Goal: Check status: Check status

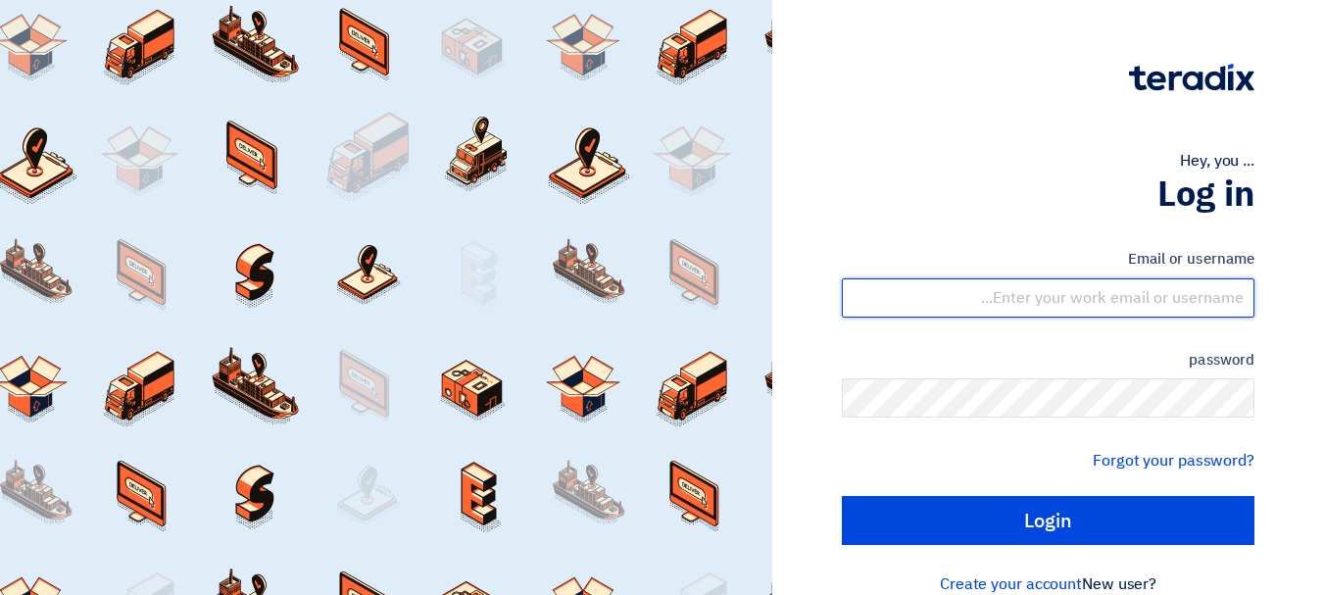
drag, startPoint x: 1074, startPoint y: 298, endPoint x: 1081, endPoint y: 308, distance: 12.0
click at [1074, 298] on input "text" at bounding box center [1048, 297] width 413 height 39
type input "[EMAIL_ADDRESS][DOMAIN_NAME]"
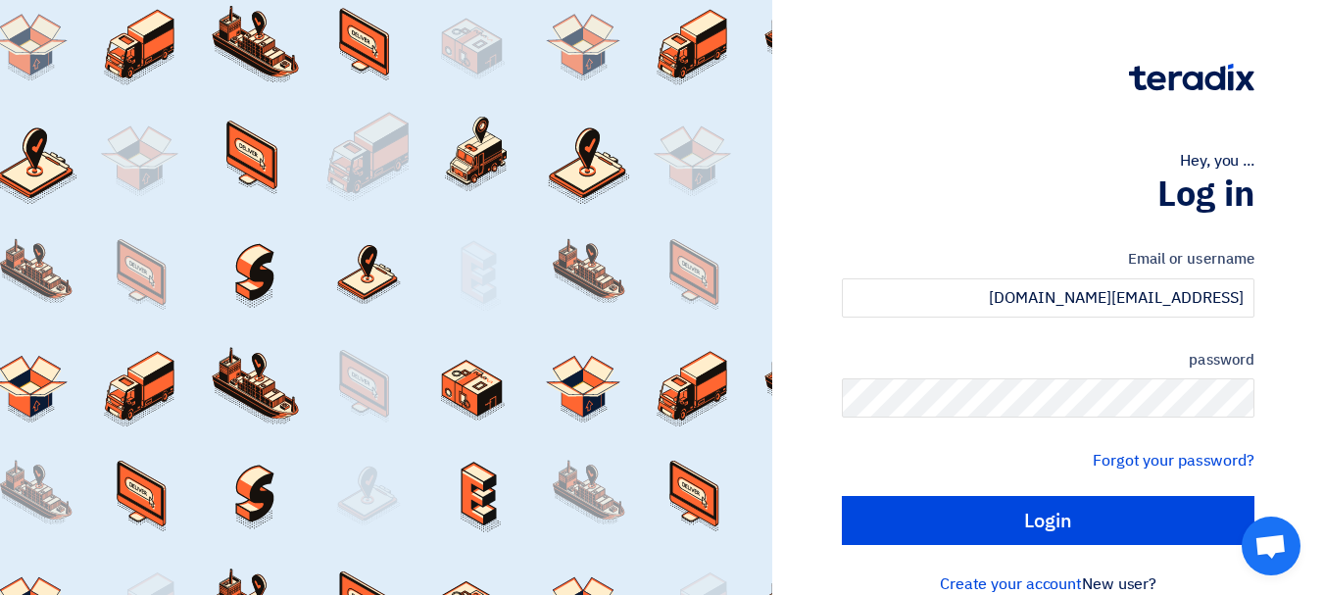
click at [1010, 375] on div "password" at bounding box center [1048, 384] width 413 height 70
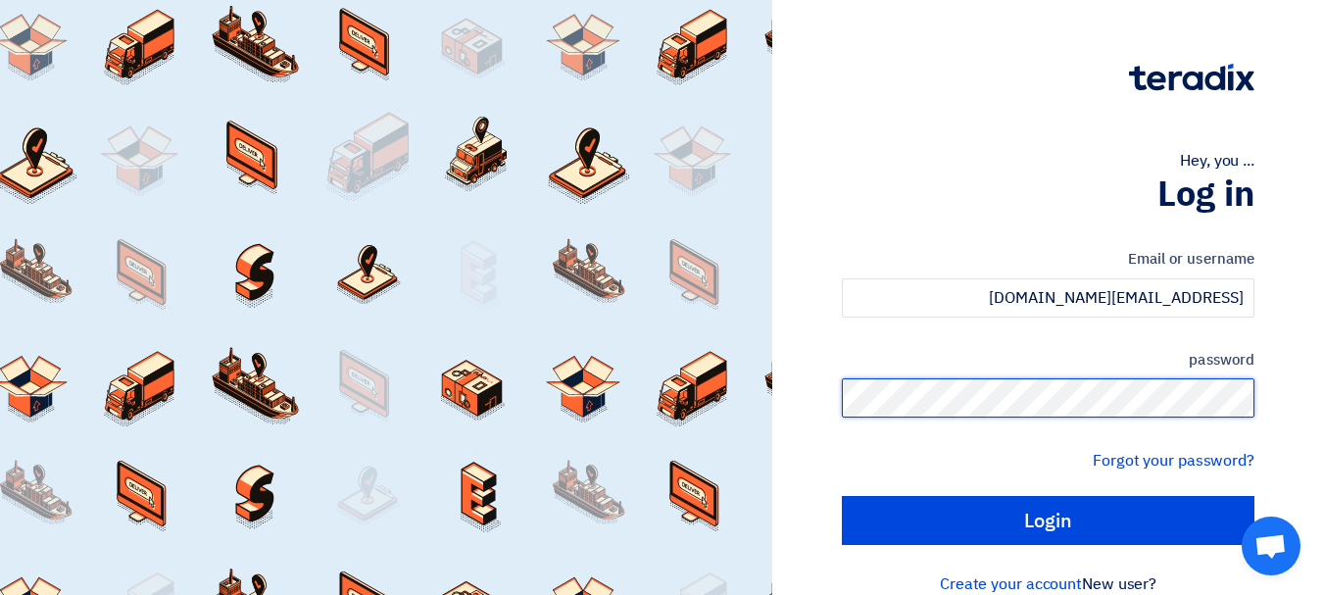
click at [842, 496] on input "Login" at bounding box center [1048, 520] width 413 height 49
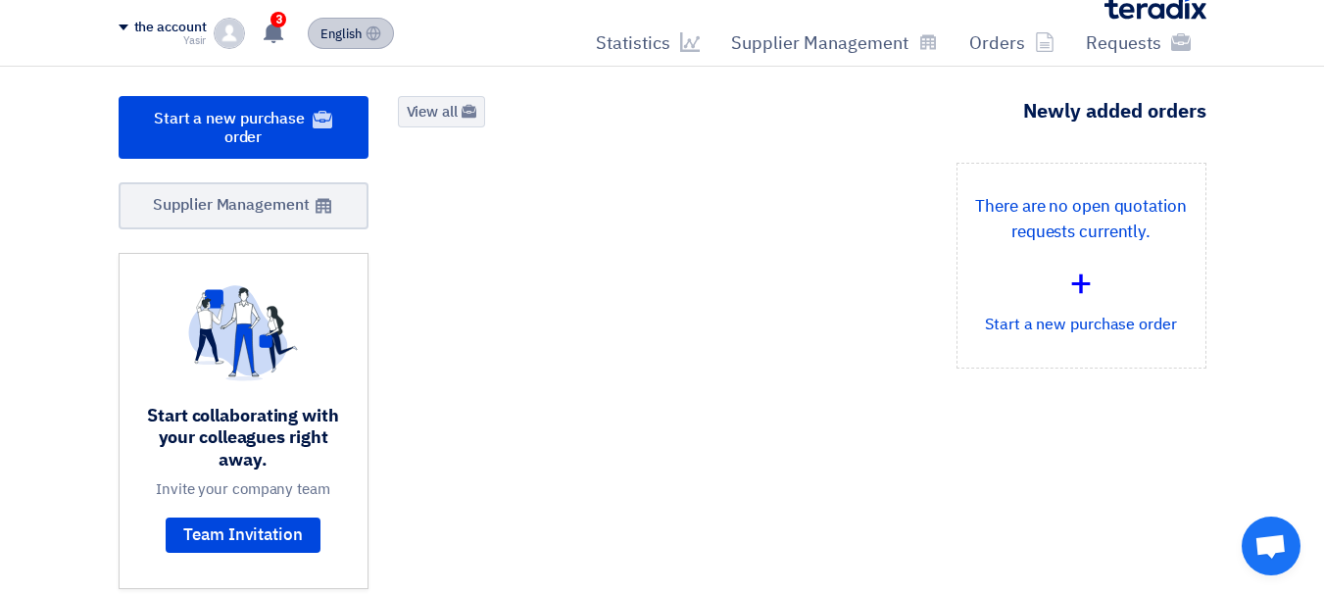
click at [325, 39] on font "English" at bounding box center [340, 33] width 41 height 19
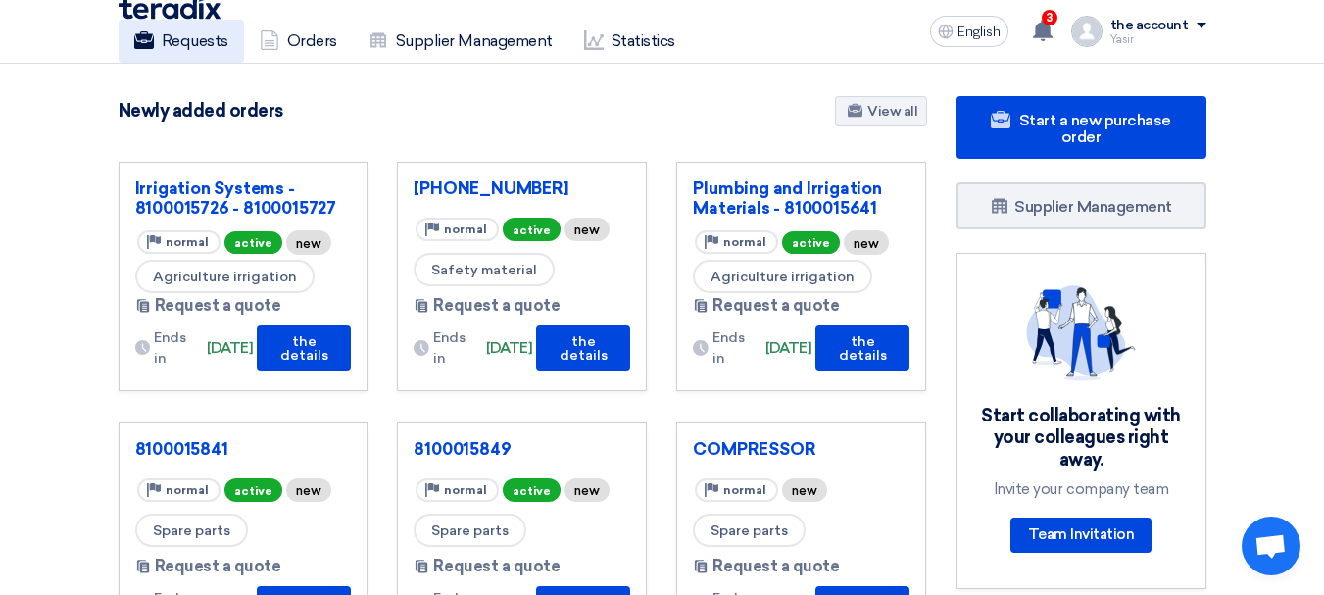
click at [209, 51] on font "Requests" at bounding box center [195, 41] width 67 height 24
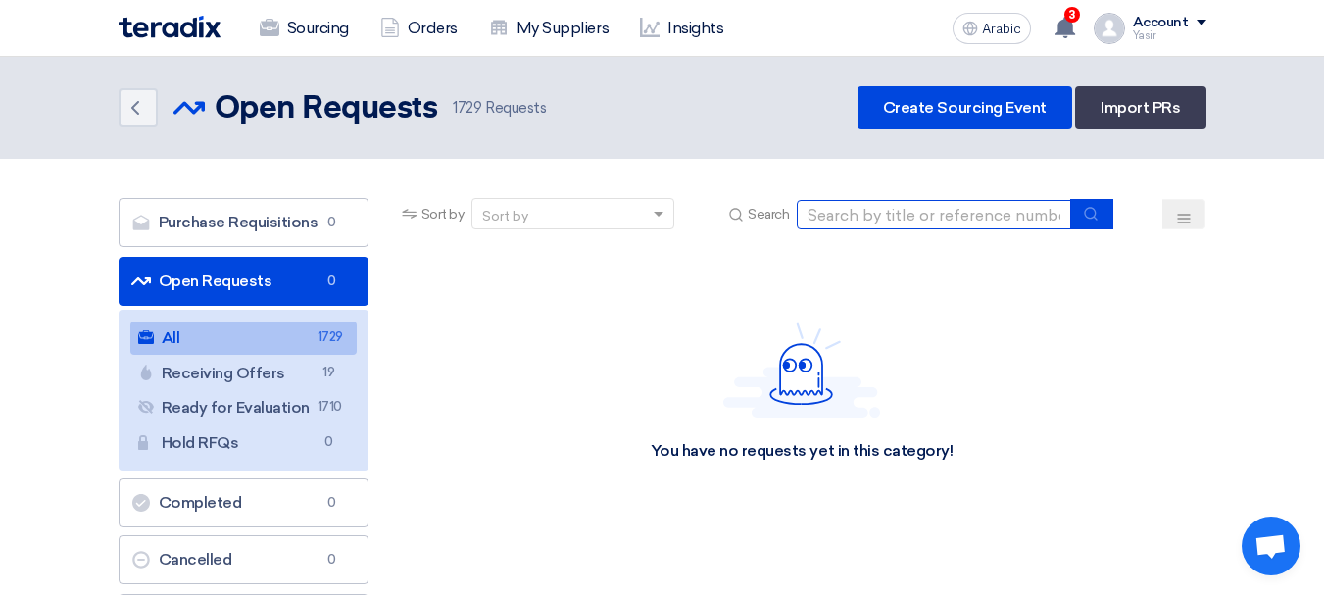
drag, startPoint x: 1000, startPoint y: 209, endPoint x: 1077, endPoint y: 247, distance: 85.5
click at [1000, 209] on input at bounding box center [934, 214] width 274 height 29
paste input "8100015816"
type input "8100015816"
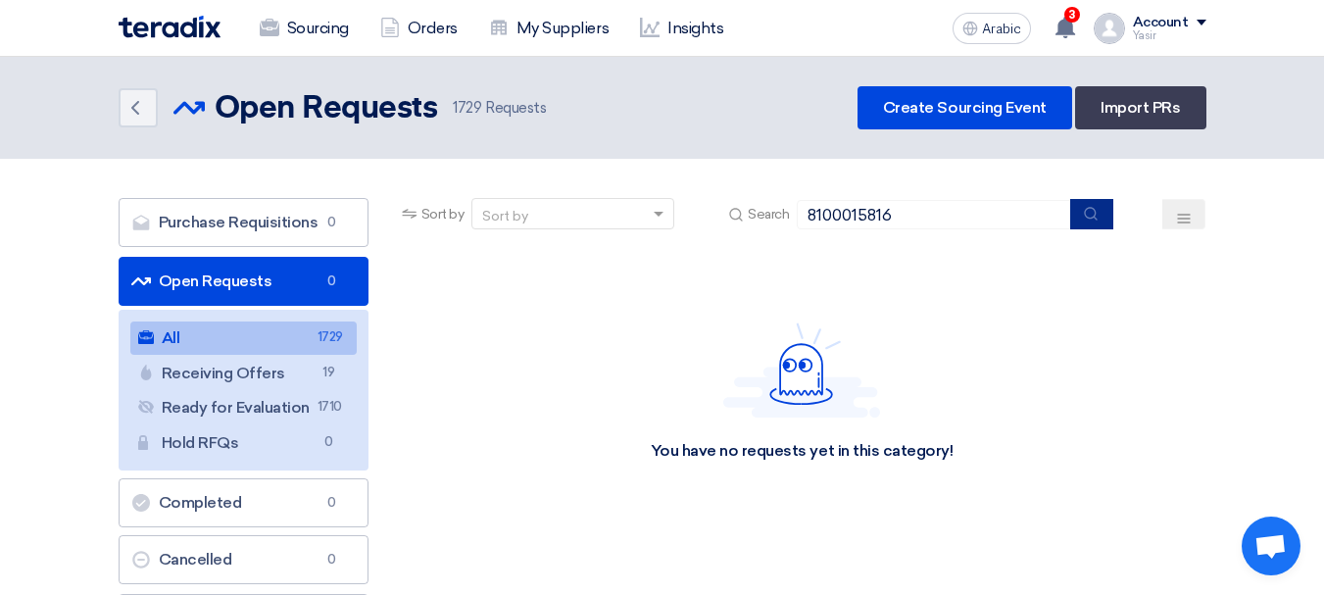
click at [1092, 218] on use "submit" at bounding box center [1091, 213] width 13 height 13
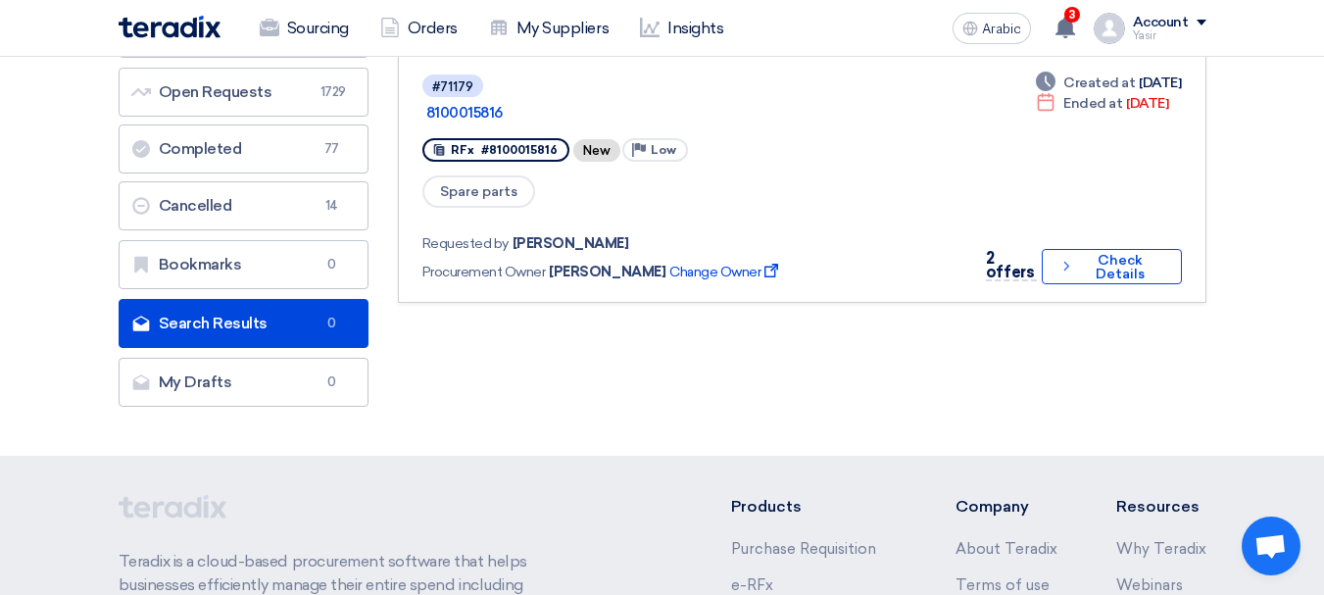
scroll to position [196, 0]
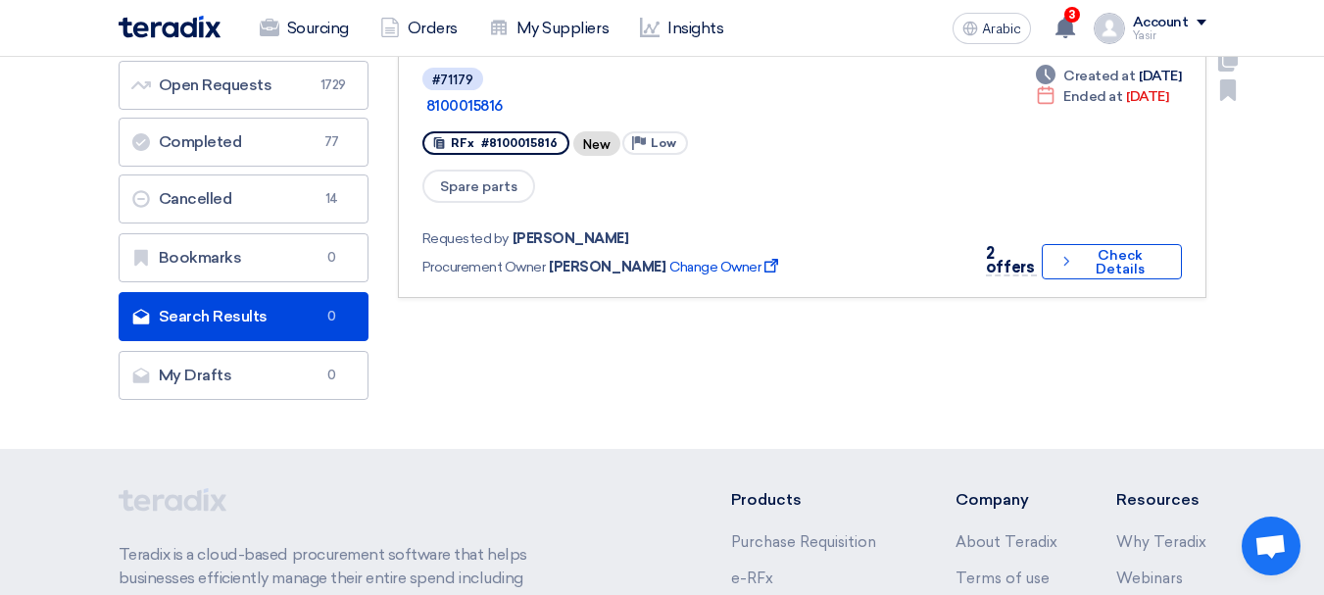
click at [1024, 247] on div "2 offers" at bounding box center [1011, 261] width 51 height 29
click at [1066, 252] on icon "Check details" at bounding box center [1066, 261] width 16 height 19
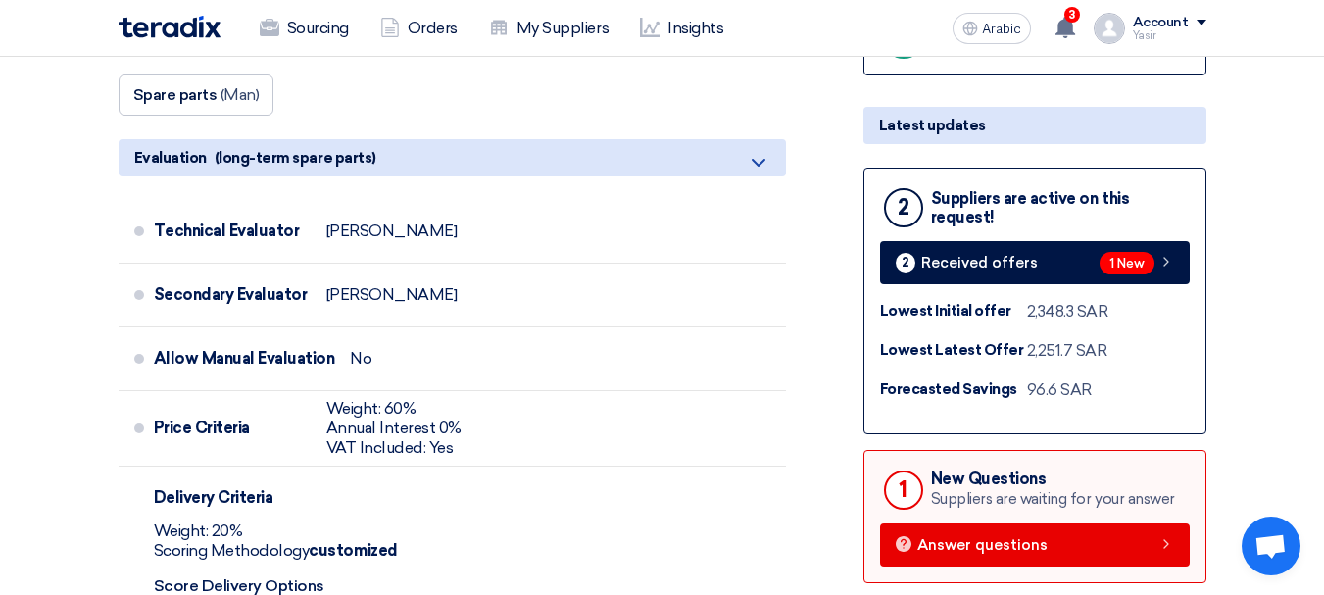
scroll to position [686, 0]
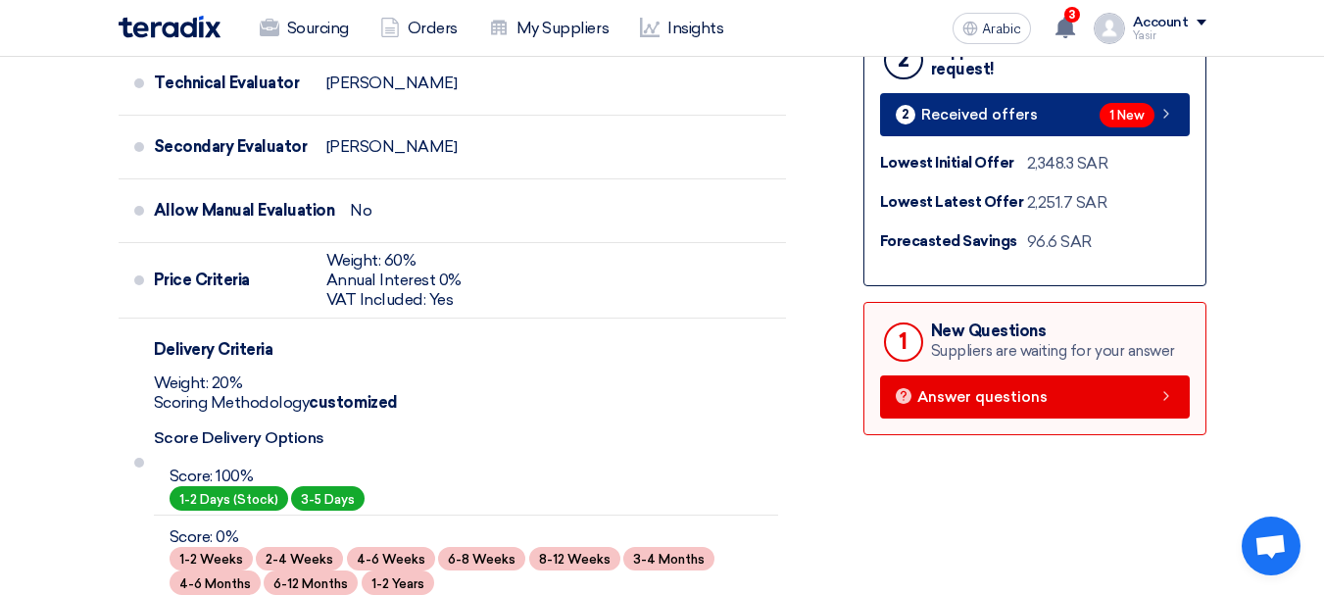
click at [1154, 117] on div "1 New" at bounding box center [1136, 115] width 74 height 24
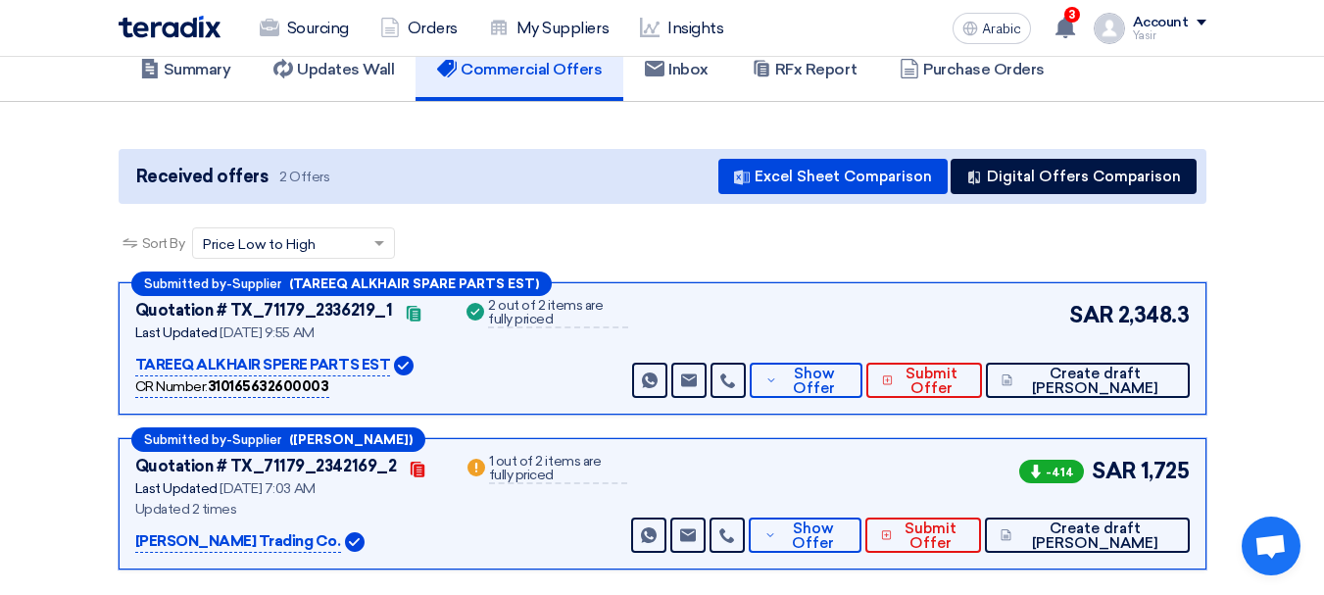
scroll to position [196, 0]
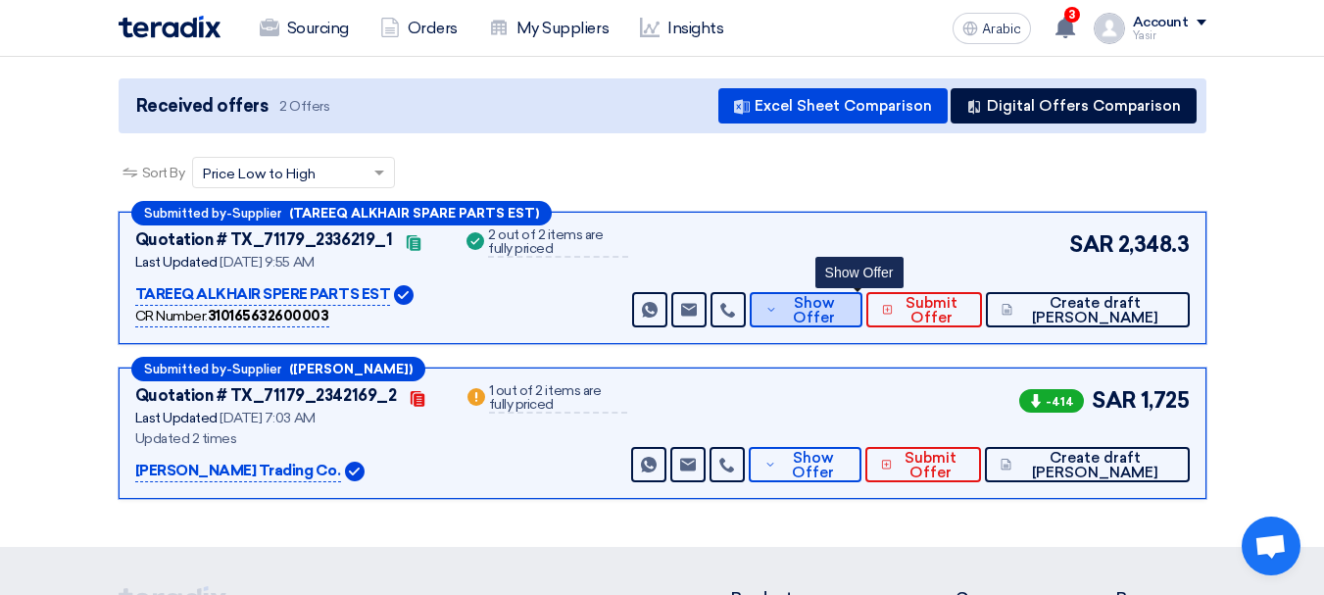
click at [847, 313] on span "Show Offer" at bounding box center [814, 310] width 65 height 29
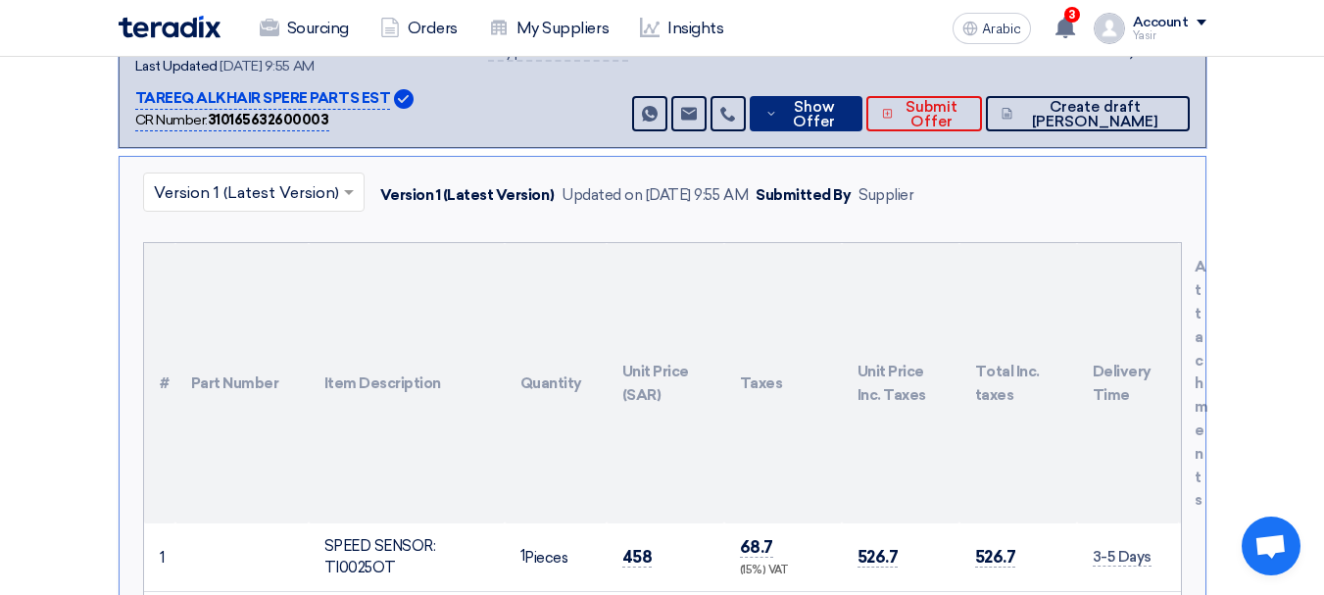
scroll to position [588, 0]
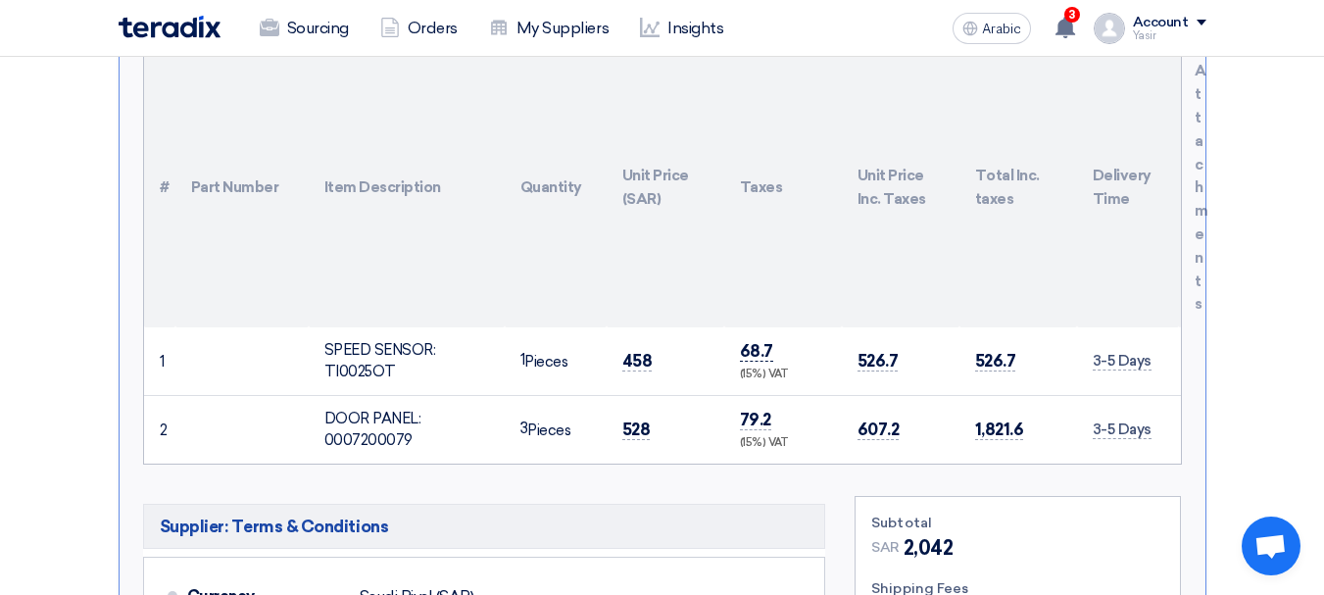
drag, startPoint x: 620, startPoint y: 352, endPoint x: 746, endPoint y: 355, distance: 125.5
click at [746, 355] on tr "1 SPEED SENSOR: TI0025OT 1" at bounding box center [662, 361] width 1037 height 69
click at [638, 361] on font "458" at bounding box center [637, 361] width 30 height 20
click at [636, 361] on font "458" at bounding box center [637, 361] width 30 height 20
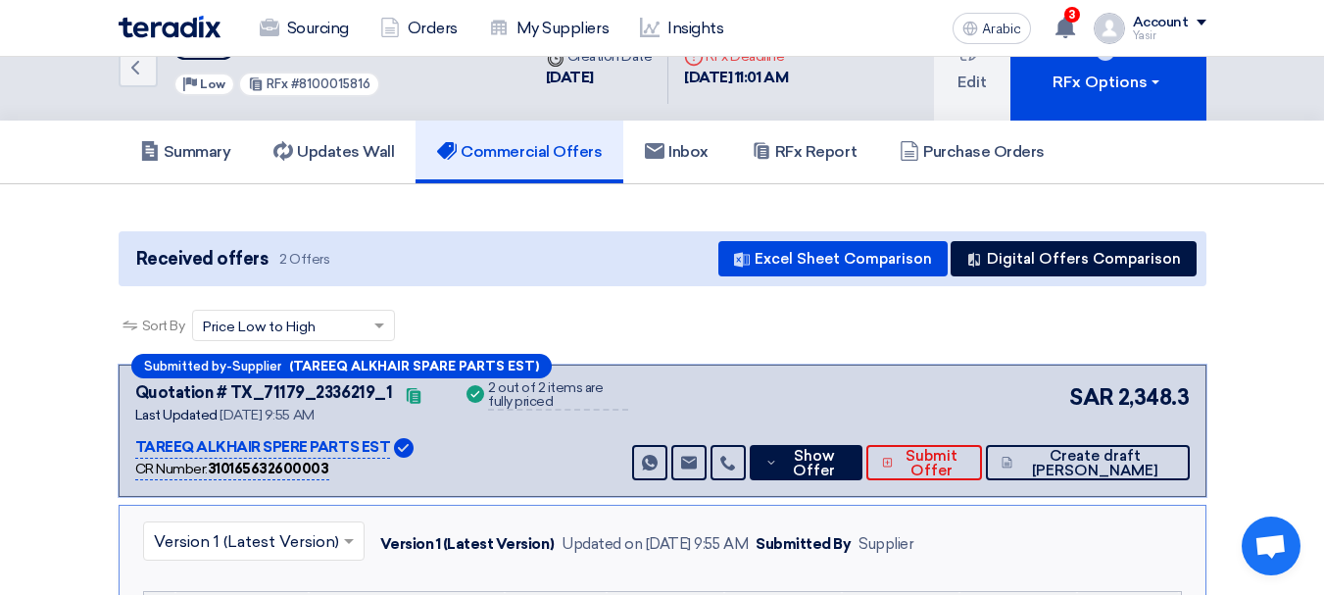
scroll to position [0, 0]
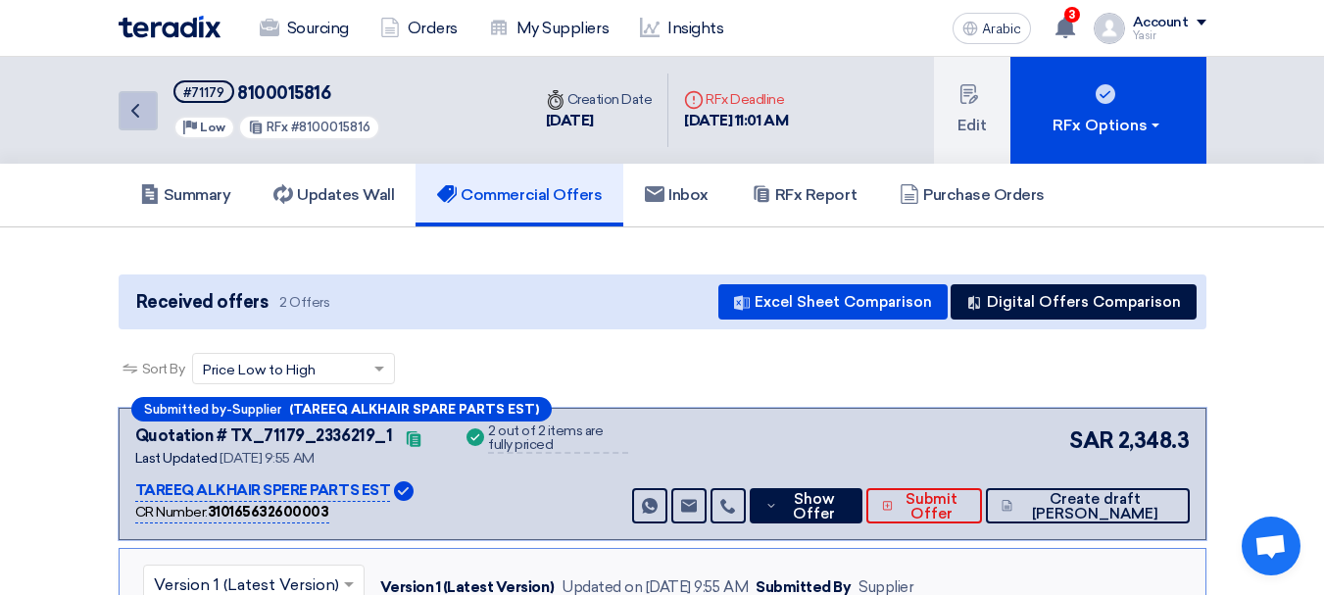
click at [132, 107] on icon "Back" at bounding box center [135, 111] width 24 height 24
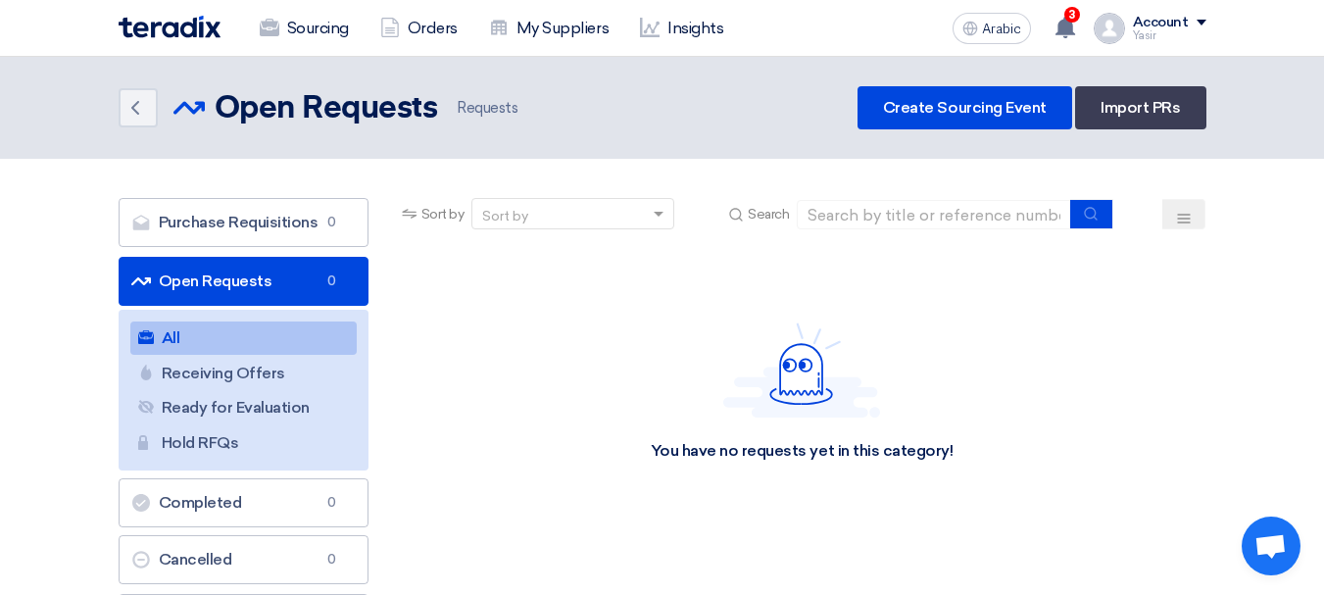
click at [209, 273] on font "Open Requests" at bounding box center [216, 280] width 114 height 19
